Goal: Feedback & Contribution: Leave review/rating

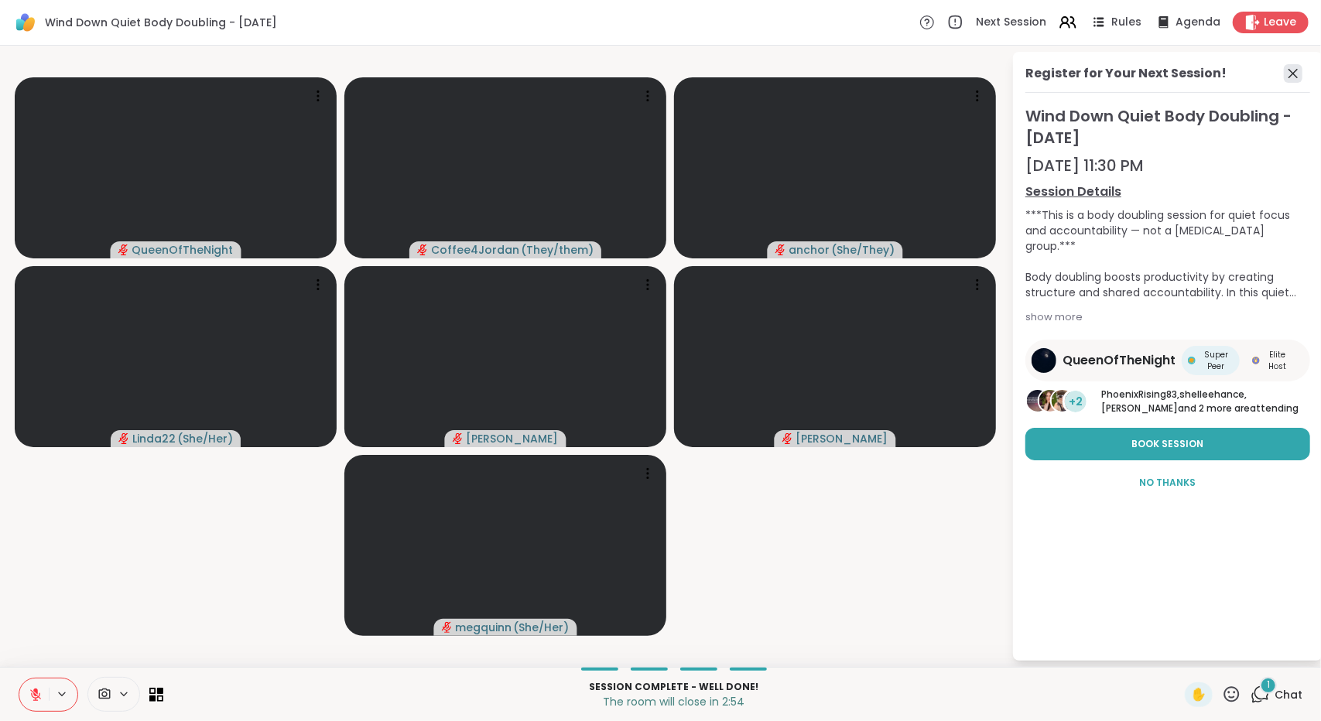
click at [1297, 73] on icon at bounding box center [1293, 73] width 19 height 19
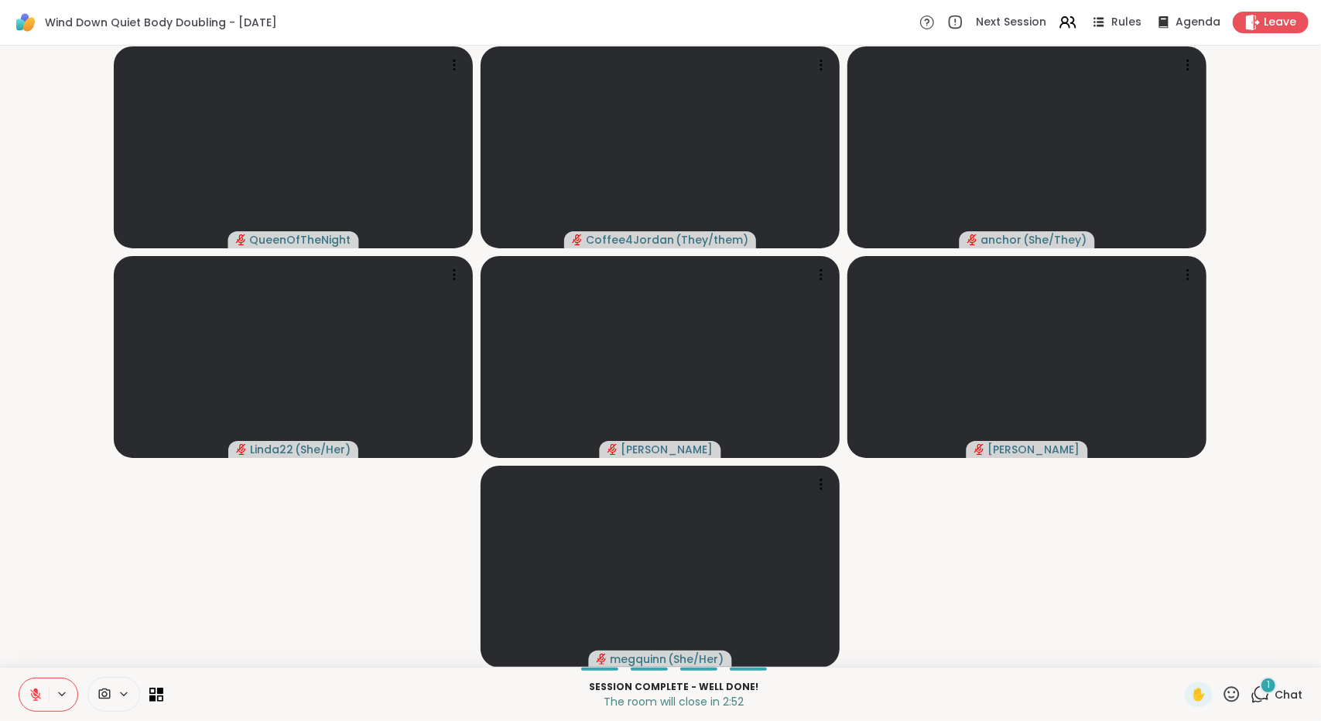
click at [1252, 702] on icon at bounding box center [1260, 694] width 19 height 19
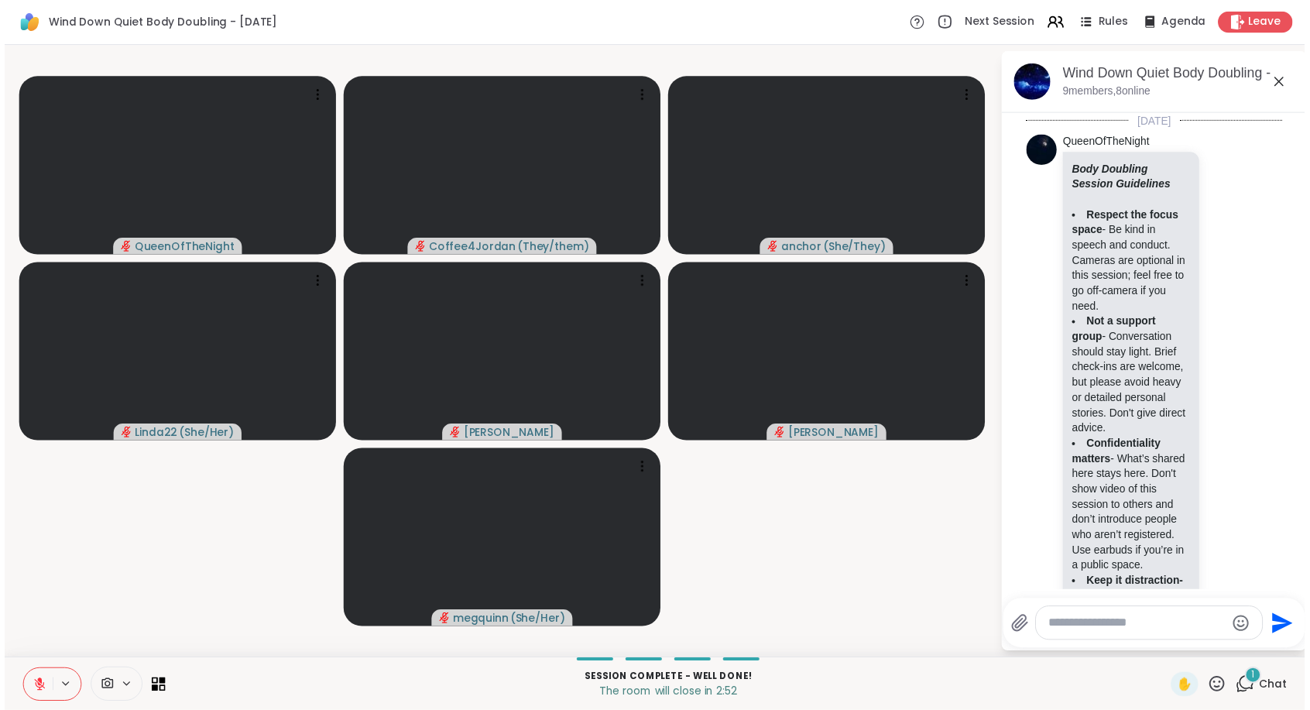
scroll to position [6537, 0]
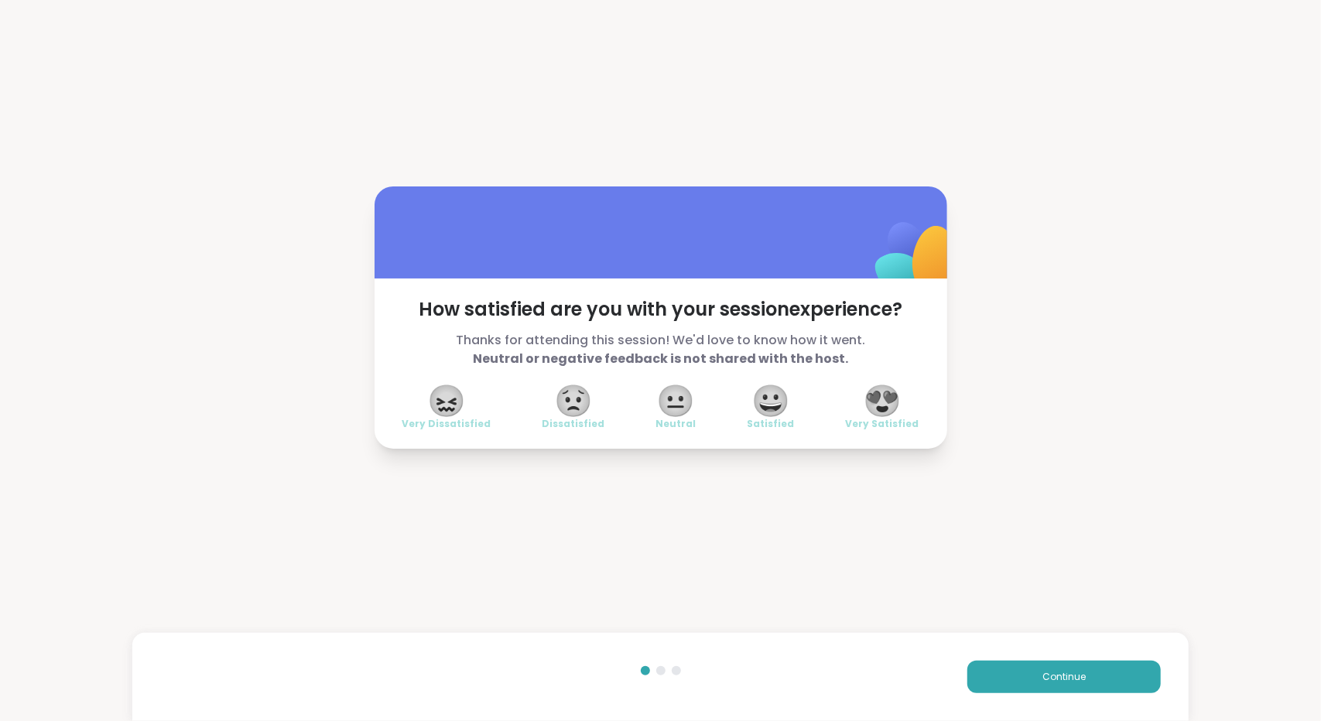
click at [769, 415] on span "😀" at bounding box center [771, 401] width 39 height 28
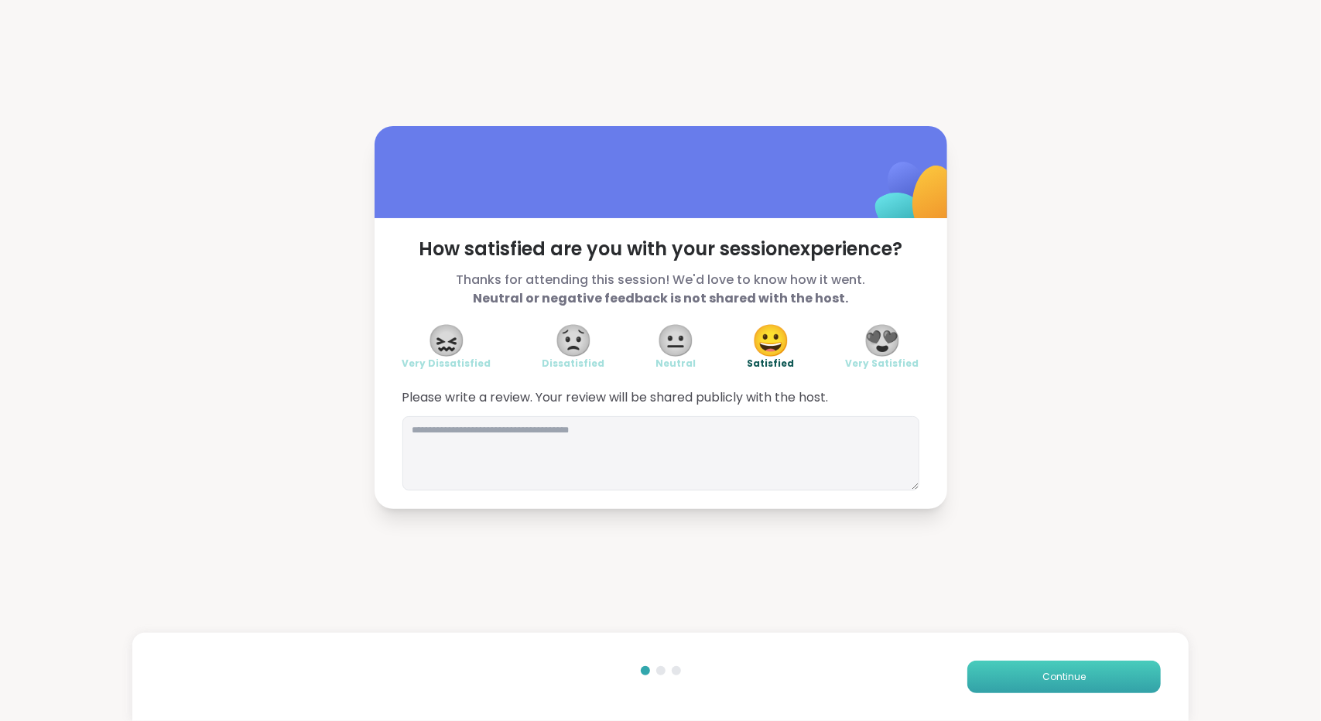
click at [1075, 680] on button "Continue" at bounding box center [1063, 677] width 193 height 33
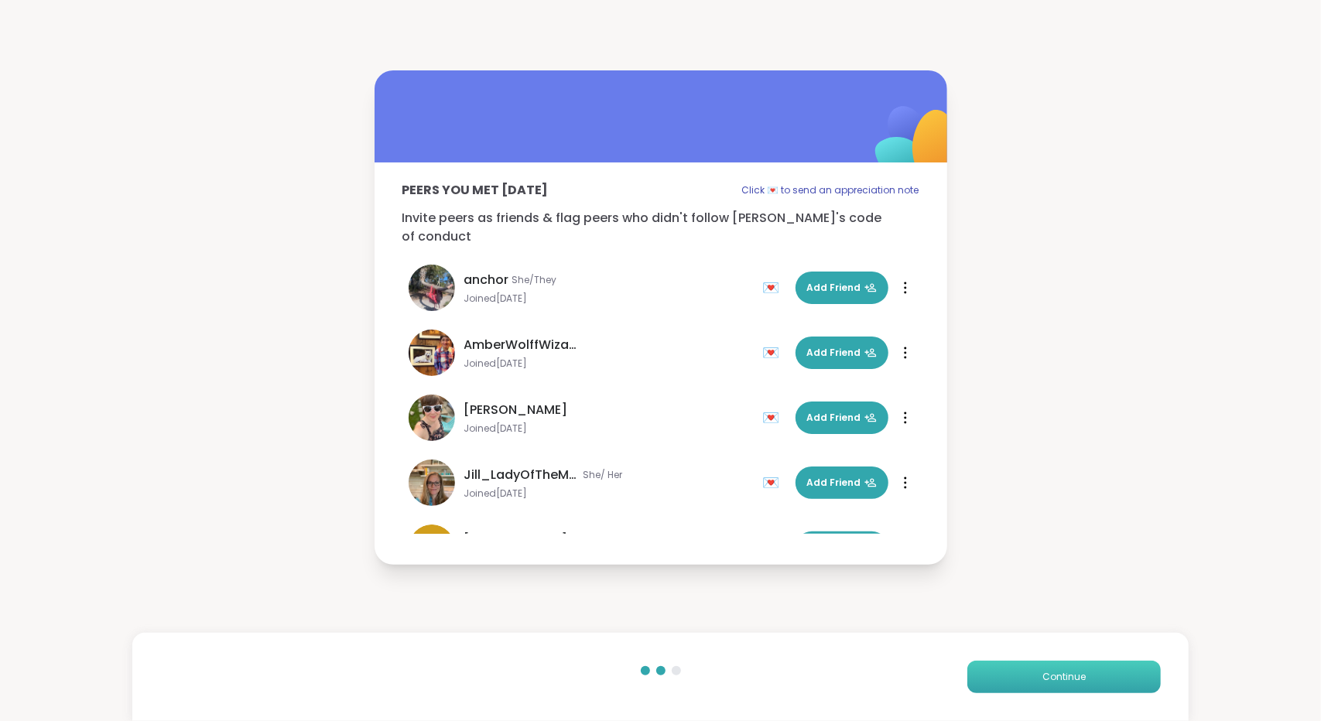
click at [1075, 680] on button "Continue" at bounding box center [1063, 677] width 193 height 33
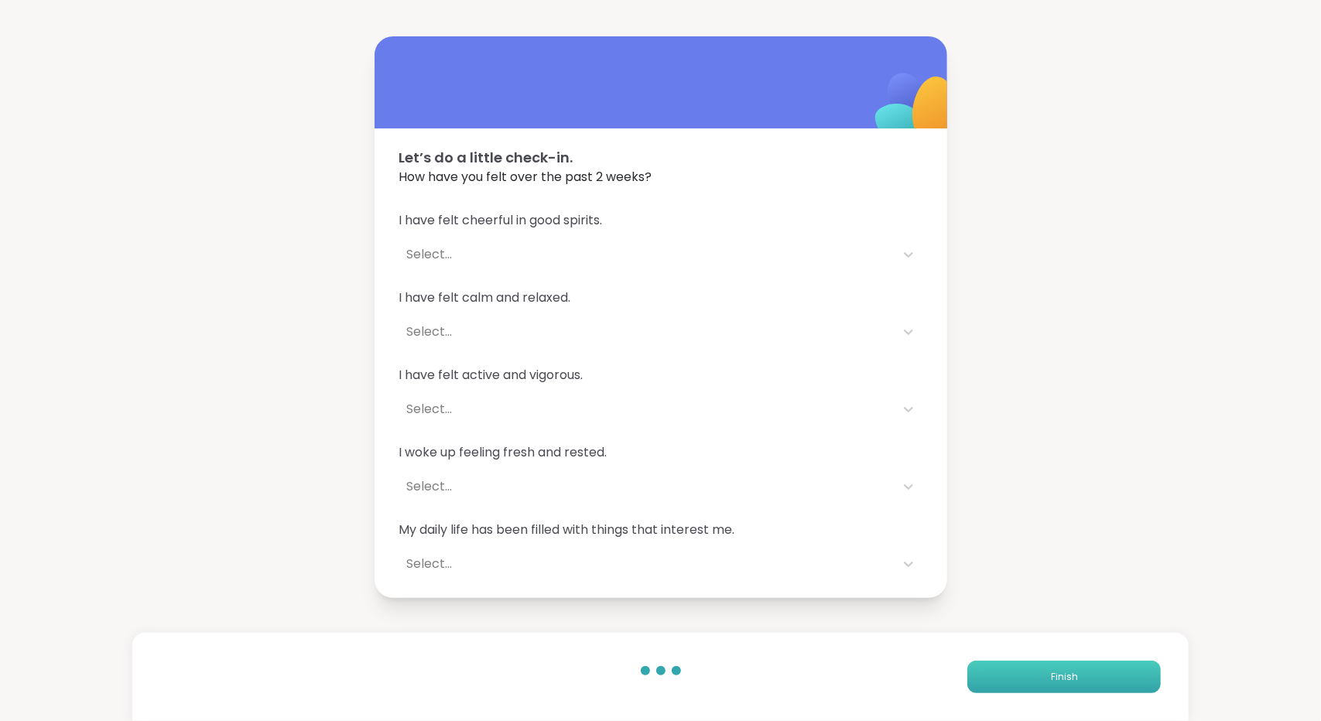
click at [1075, 680] on button "Finish" at bounding box center [1063, 677] width 193 height 33
